Goal: Information Seeking & Learning: Learn about a topic

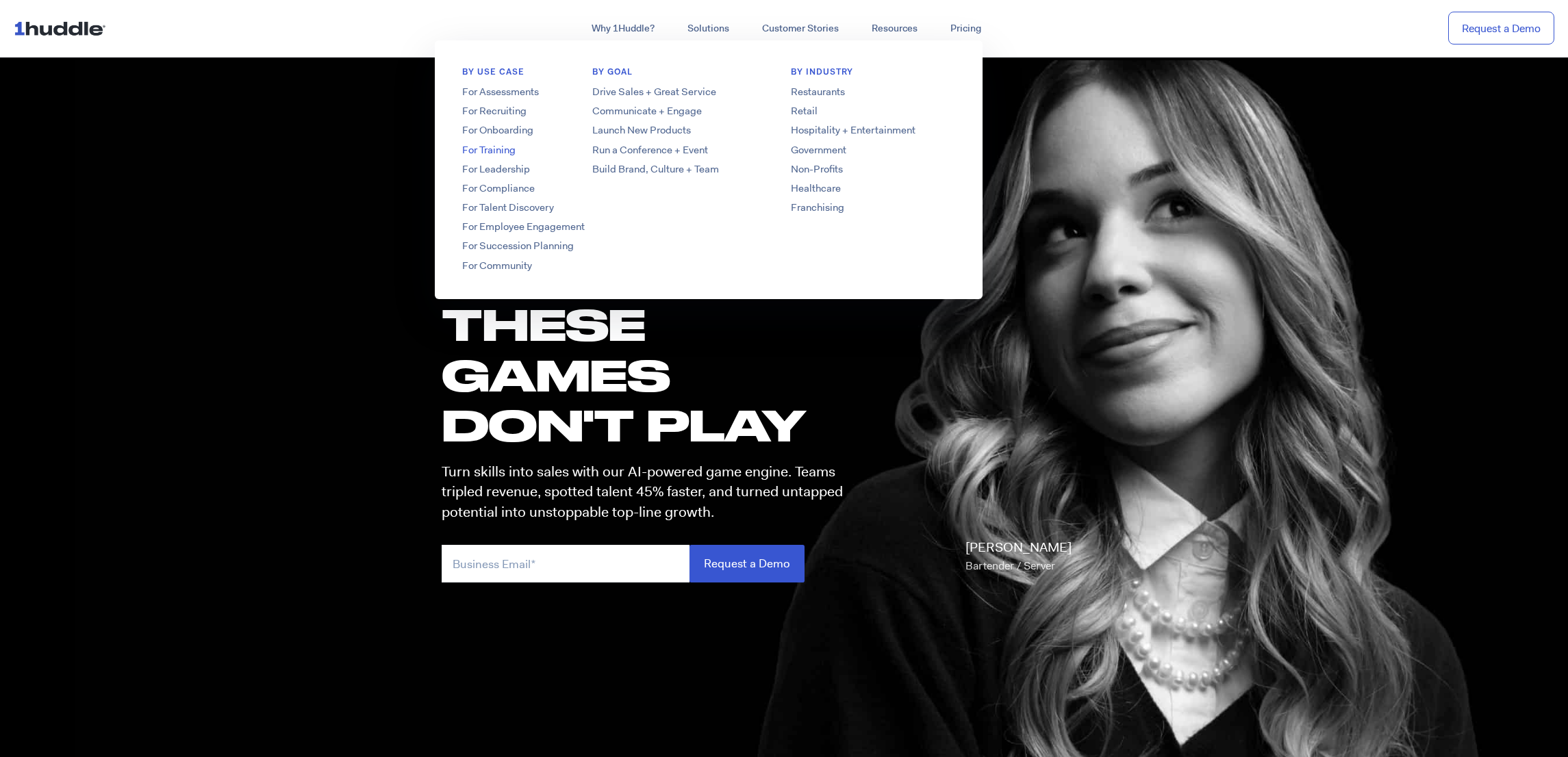
click at [508, 148] on link "For Training" at bounding box center [544, 150] width 219 height 14
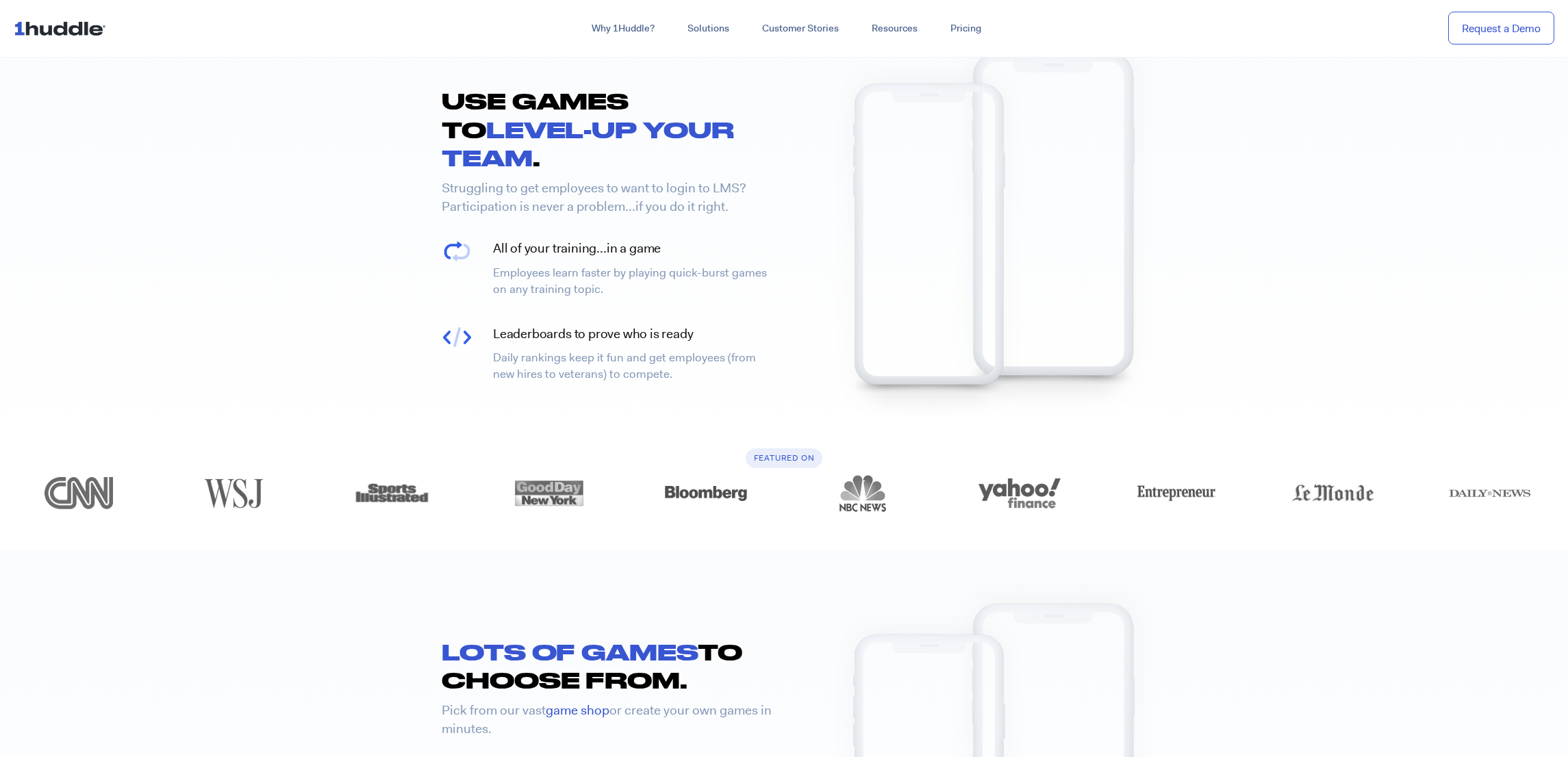
scroll to position [739, 0]
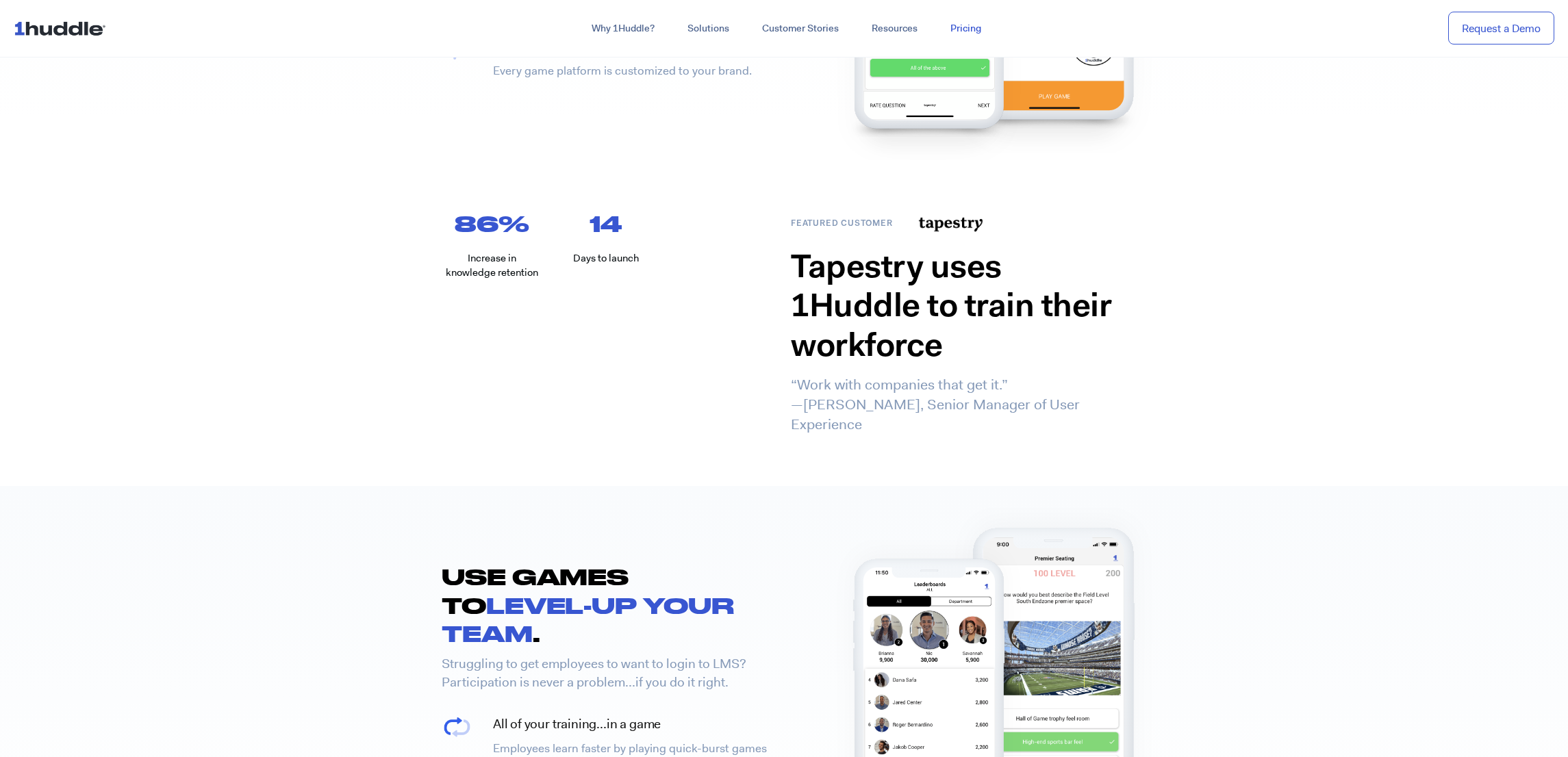
click at [959, 25] on link "Pricing" at bounding box center [966, 29] width 64 height 25
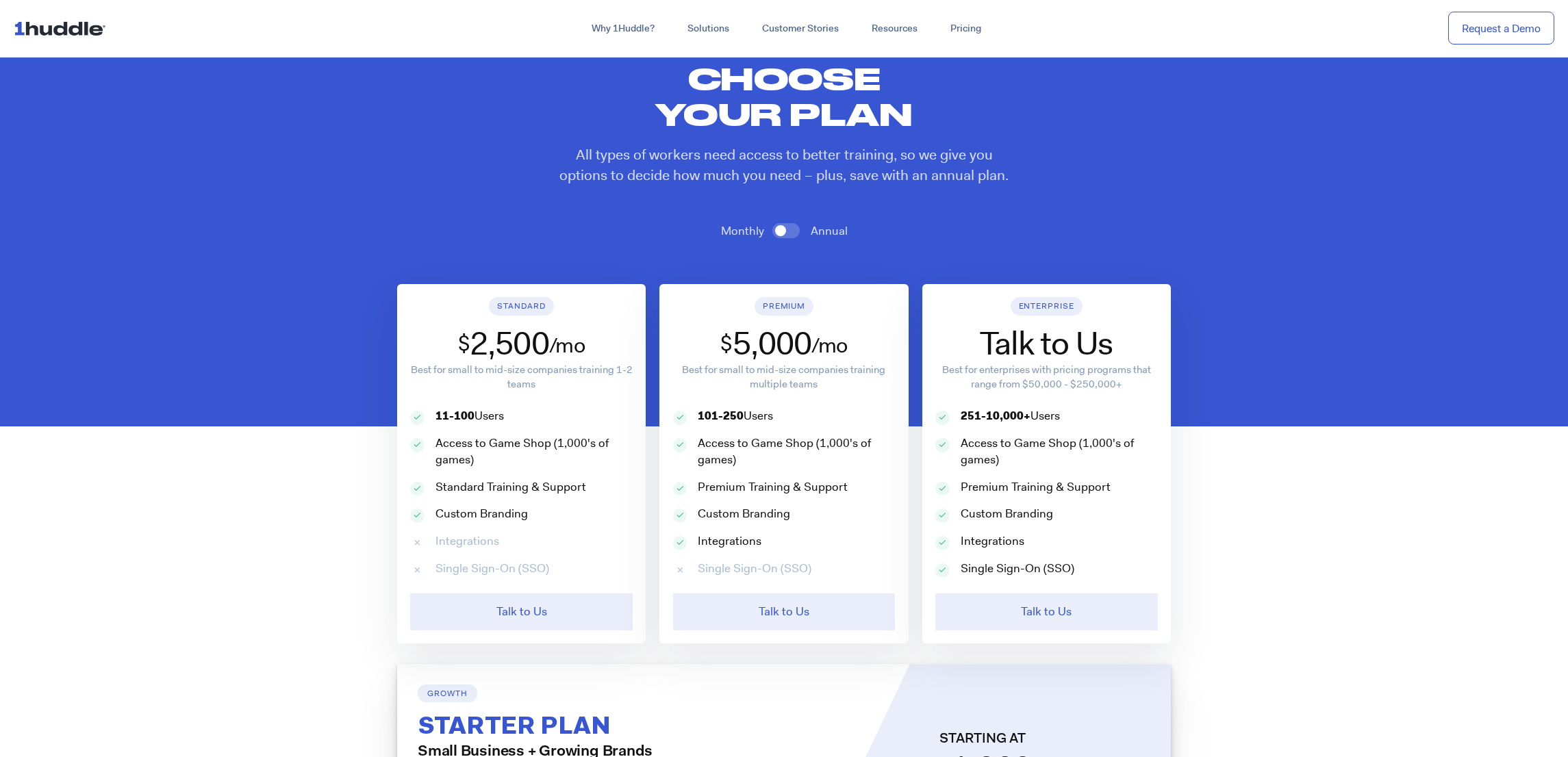
scroll to position [678, 0]
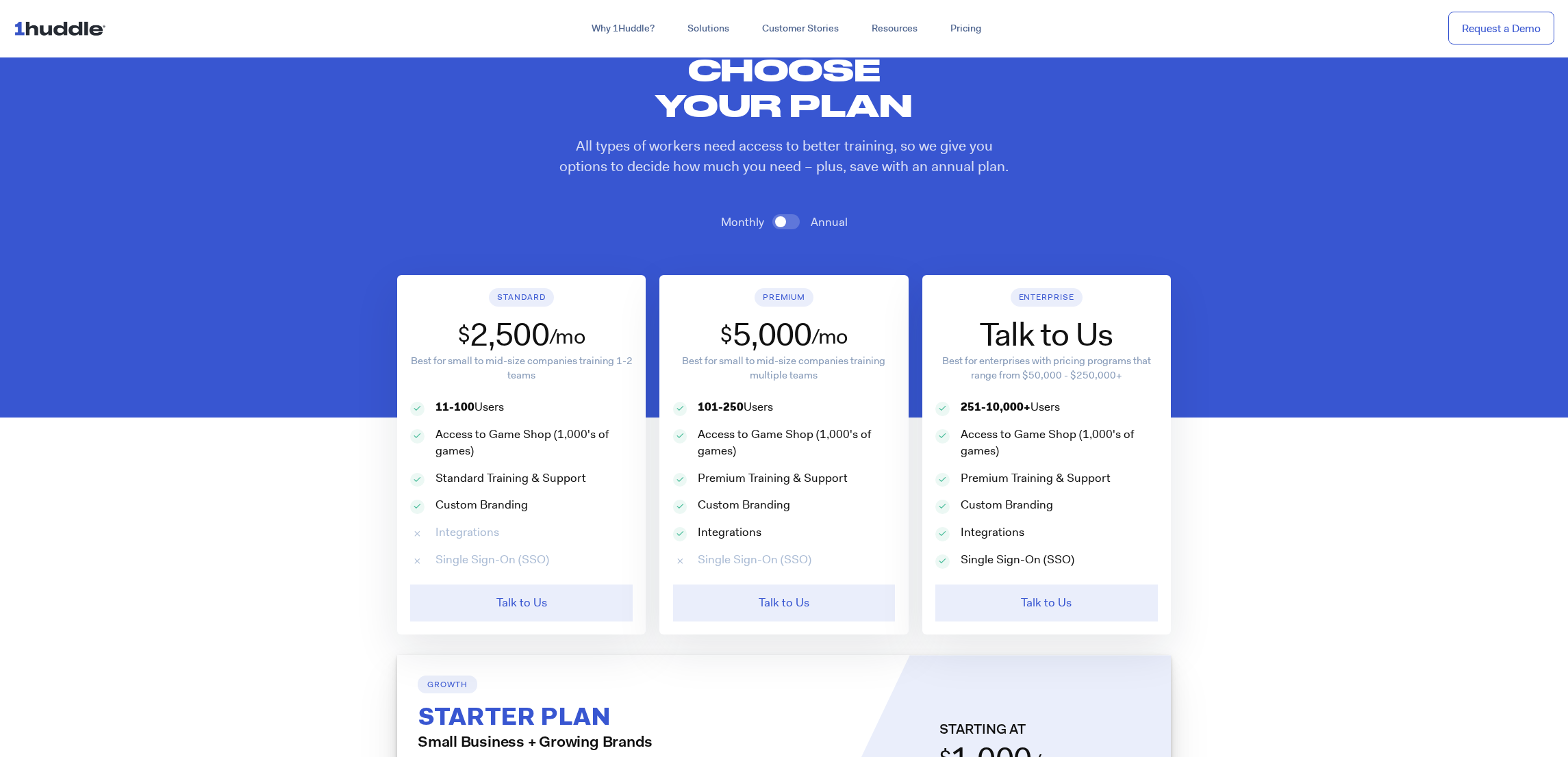
drag, startPoint x: 504, startPoint y: 406, endPoint x: 435, endPoint y: 408, distance: 69.0
click at [436, 408] on p "11-100 Users" at bounding box center [470, 407] width 69 height 17
drag, startPoint x: 958, startPoint y: 406, endPoint x: 1001, endPoint y: 411, distance: 43.3
click at [1001, 411] on div "251-10,000+ Users" at bounding box center [1047, 413] width 223 height 27
drag, startPoint x: 1117, startPoint y: 332, endPoint x: 981, endPoint y: 333, distance: 136.0
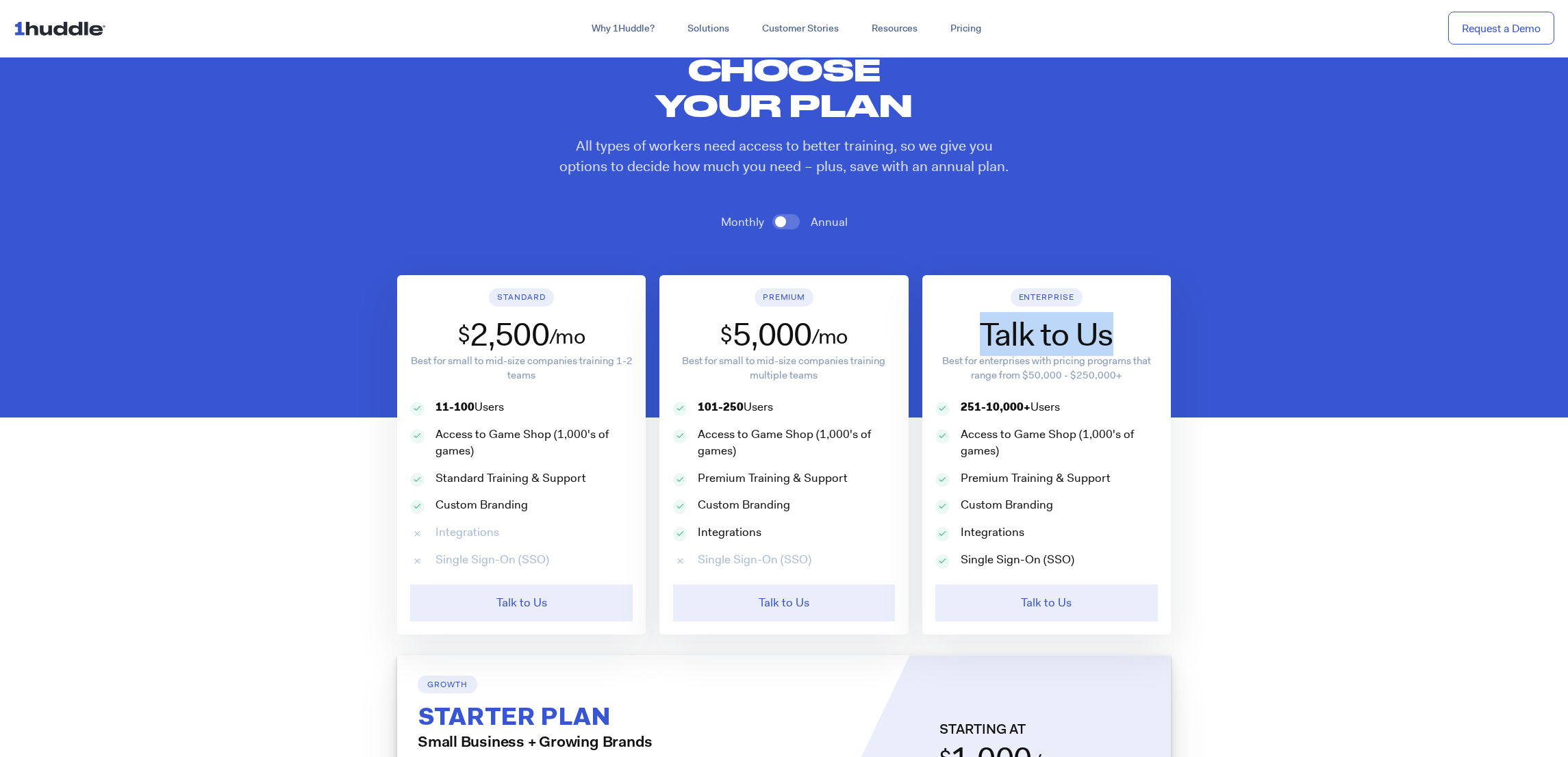
click at [981, 332] on div "Talk to Us" at bounding box center [1047, 335] width 223 height 40
drag, startPoint x: 1027, startPoint y: 376, endPoint x: 1121, endPoint y: 397, distance: 96.3
click at [1117, 375] on p "Best for enterprises with pricing programs that range from $50,000 - $250,000+" at bounding box center [1047, 368] width 223 height 29
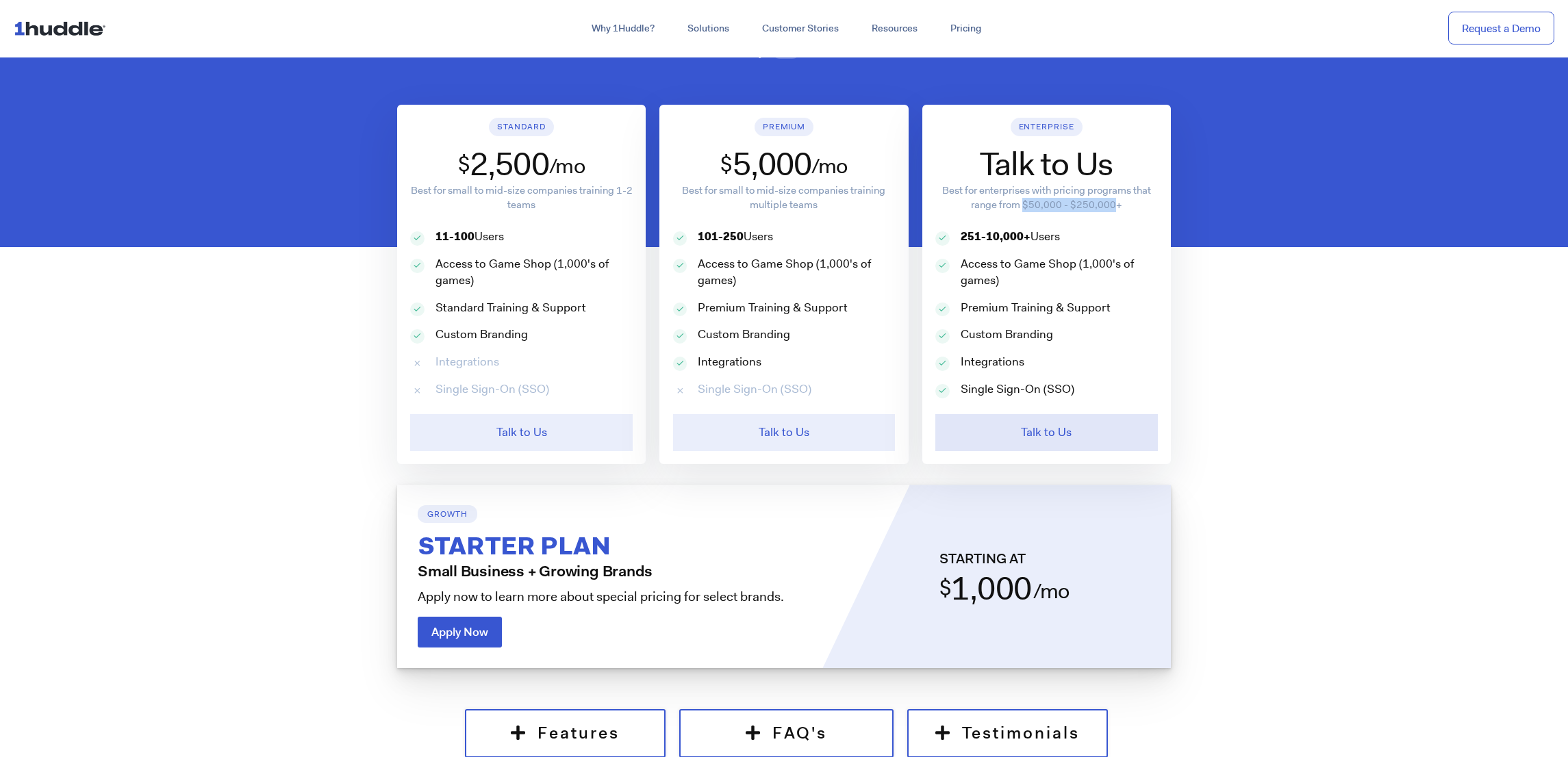
scroll to position [905, 0]
